Goal: Information Seeking & Learning: Learn about a topic

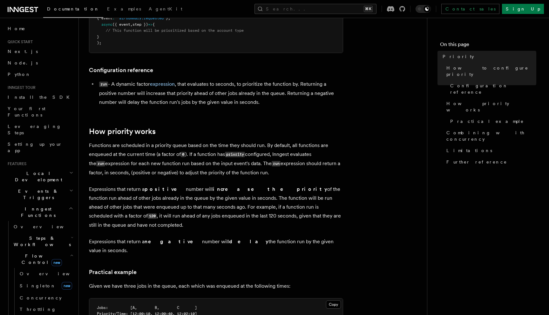
scroll to position [280, 0]
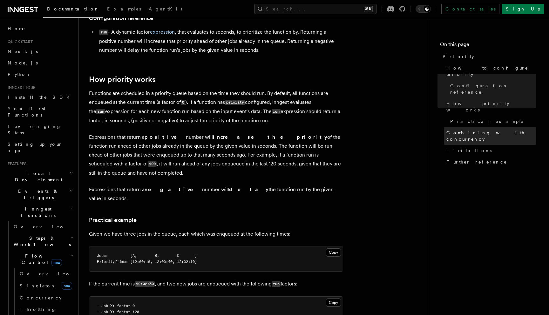
click at [475, 130] on span "Combining with concurrency" at bounding box center [492, 136] width 90 height 13
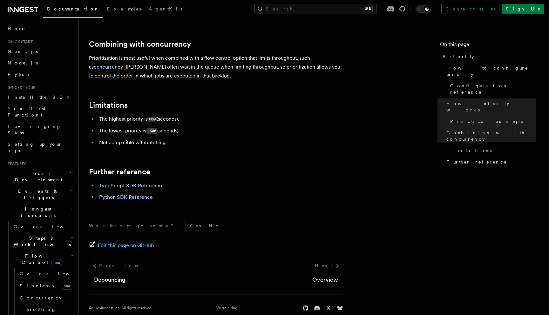
scroll to position [672, 0]
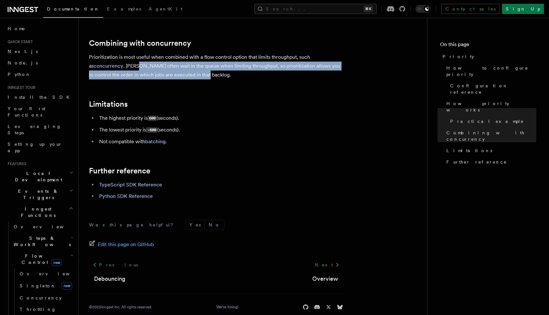
drag, startPoint x: 203, startPoint y: 67, endPoint x: 132, endPoint y: 59, distance: 71.3
click at [132, 60] on p "Prioritization is most useful when combined with a flow control option that lim…" at bounding box center [216, 66] width 254 height 27
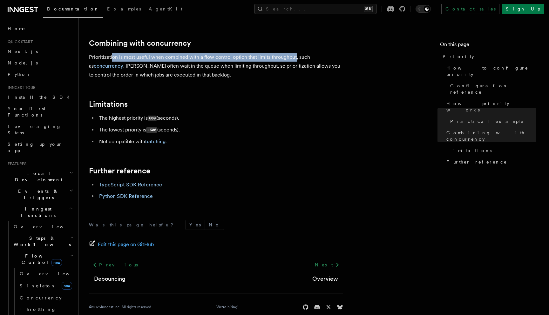
drag, startPoint x: 295, startPoint y: 49, endPoint x: 113, endPoint y: 47, distance: 182.2
click at [113, 53] on p "Prioritization is most useful when combined with a flow control option that lim…" at bounding box center [216, 66] width 254 height 27
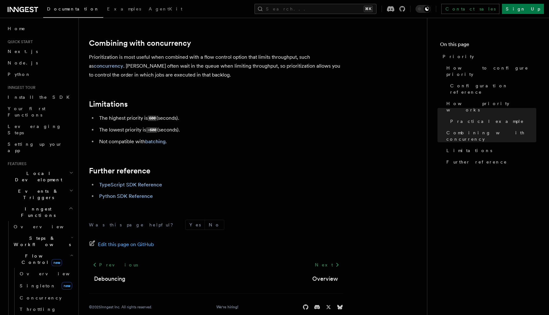
click at [90, 53] on p "Prioritization is most useful when combined with a flow control option that lim…" at bounding box center [216, 66] width 254 height 27
drag, startPoint x: 90, startPoint y: 49, endPoint x: 161, endPoint y: 48, distance: 71.5
click at [161, 53] on p "Prioritization is most useful when combined with a flow control option that lim…" at bounding box center [216, 66] width 254 height 27
drag, startPoint x: 247, startPoint y: 49, endPoint x: 118, endPoint y: 58, distance: 129.7
click at [118, 58] on p "Prioritization is most useful when combined with a flow control option that lim…" at bounding box center [216, 66] width 254 height 27
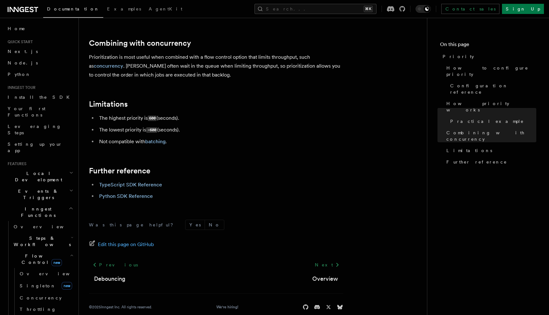
click at [123, 56] on p "Prioritization is most useful when combined with a flow control option that lim…" at bounding box center [216, 66] width 254 height 27
drag, startPoint x: 120, startPoint y: 56, endPoint x: 187, endPoint y: 56, distance: 67.1
click at [187, 56] on p "Prioritization is most useful when combined with a flow control option that lim…" at bounding box center [216, 66] width 254 height 27
click at [197, 60] on p "Prioritization is most useful when combined with a flow control option that lim…" at bounding box center [216, 66] width 254 height 27
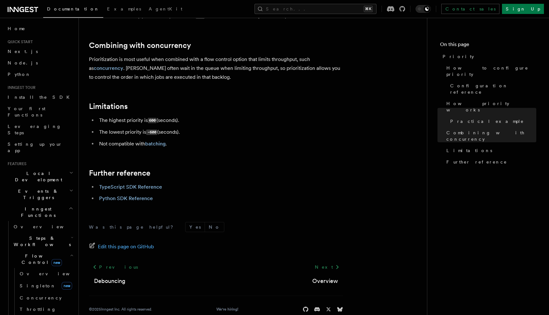
scroll to position [669, 0]
